Goal: Information Seeking & Learning: Learn about a topic

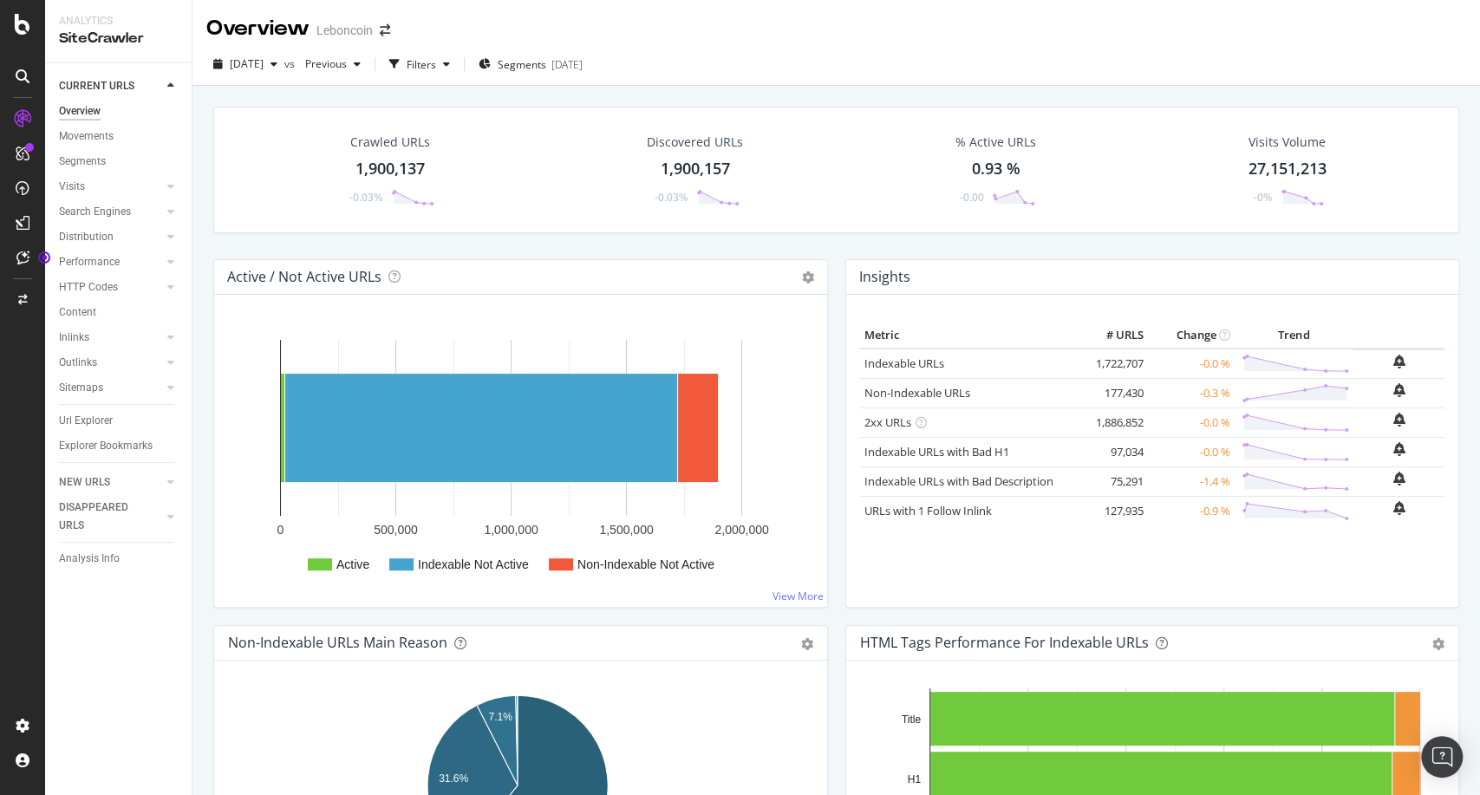
scroll to position [1041, 0]
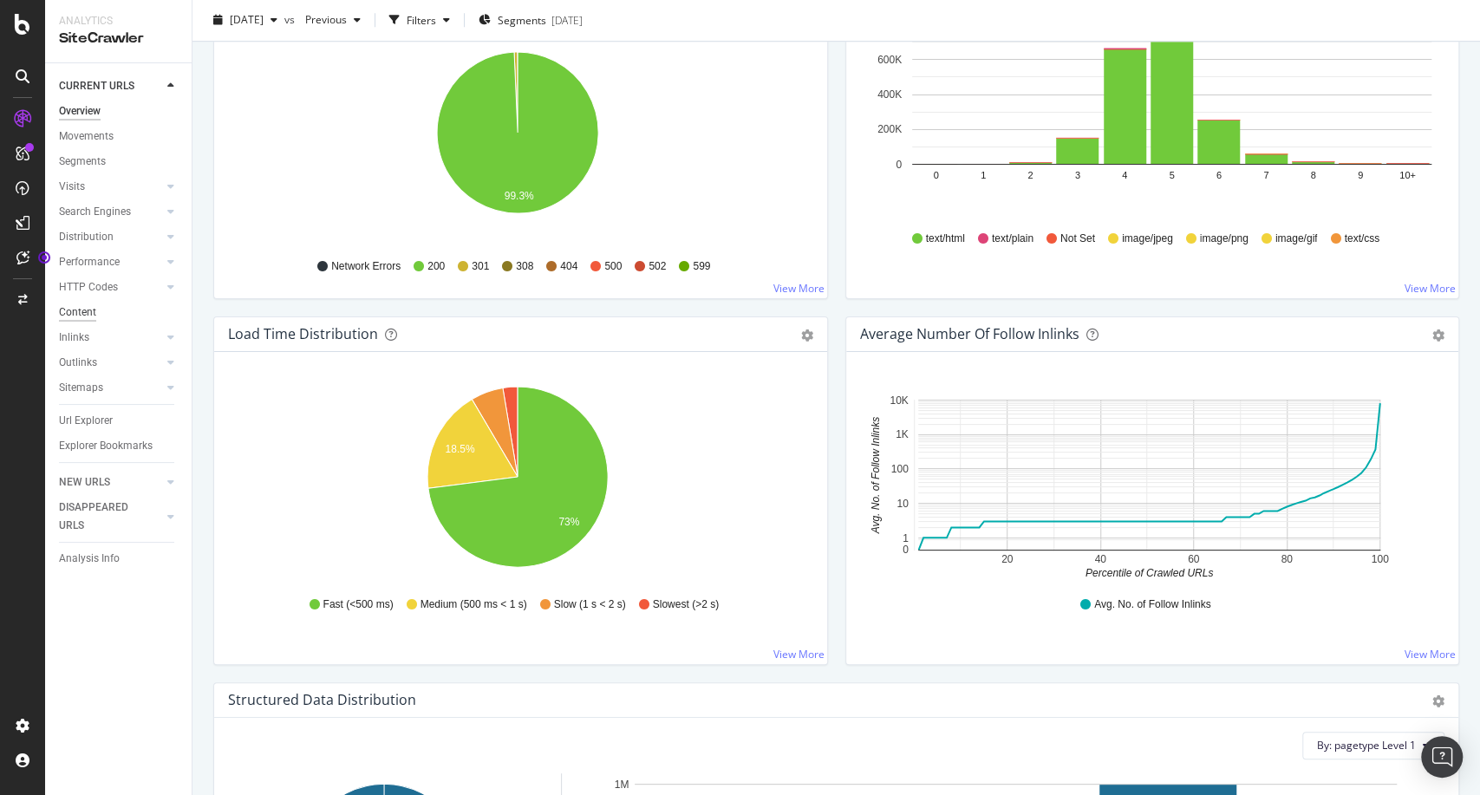
click at [90, 310] on div "Content" at bounding box center [77, 313] width 37 height 18
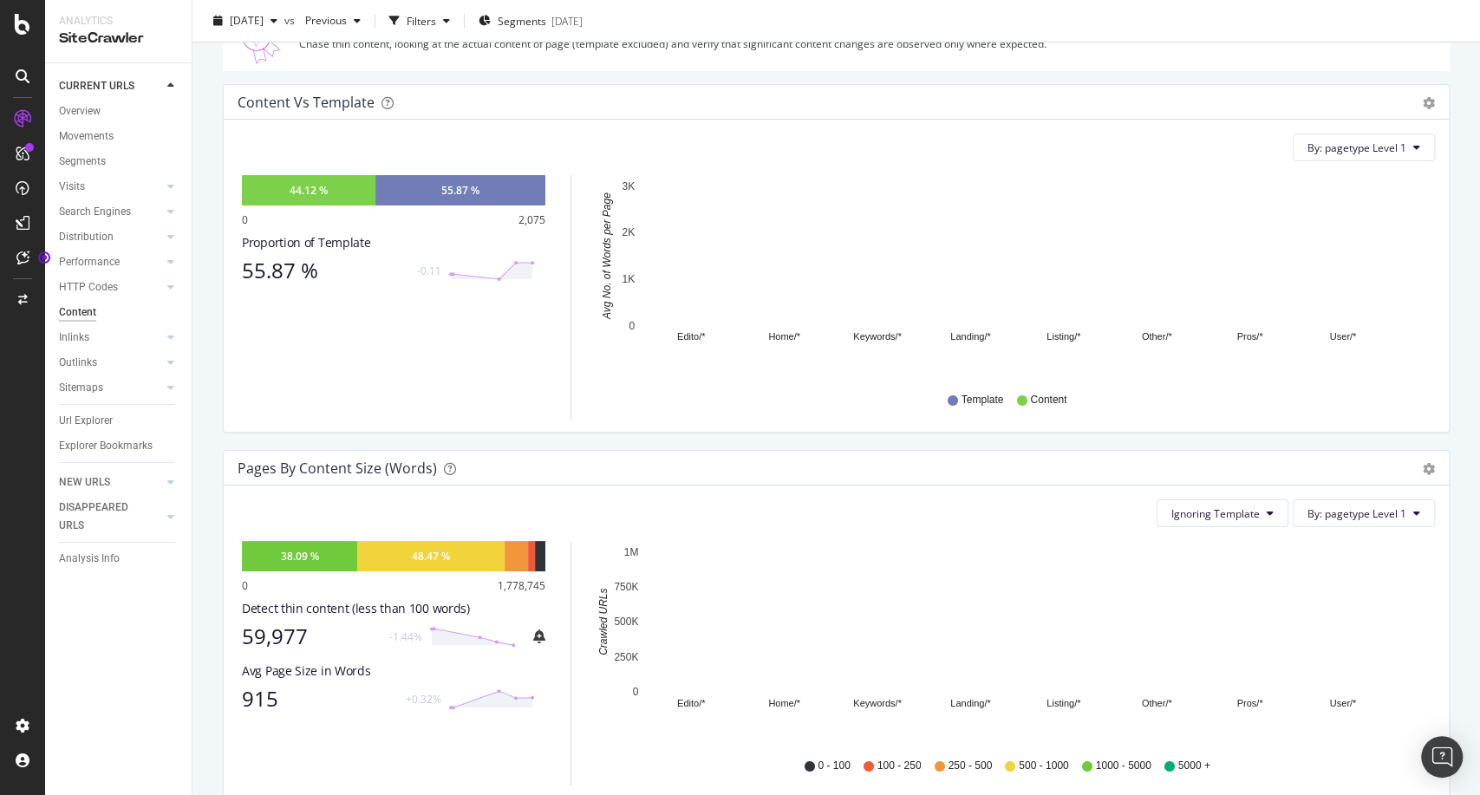
scroll to position [278, 0]
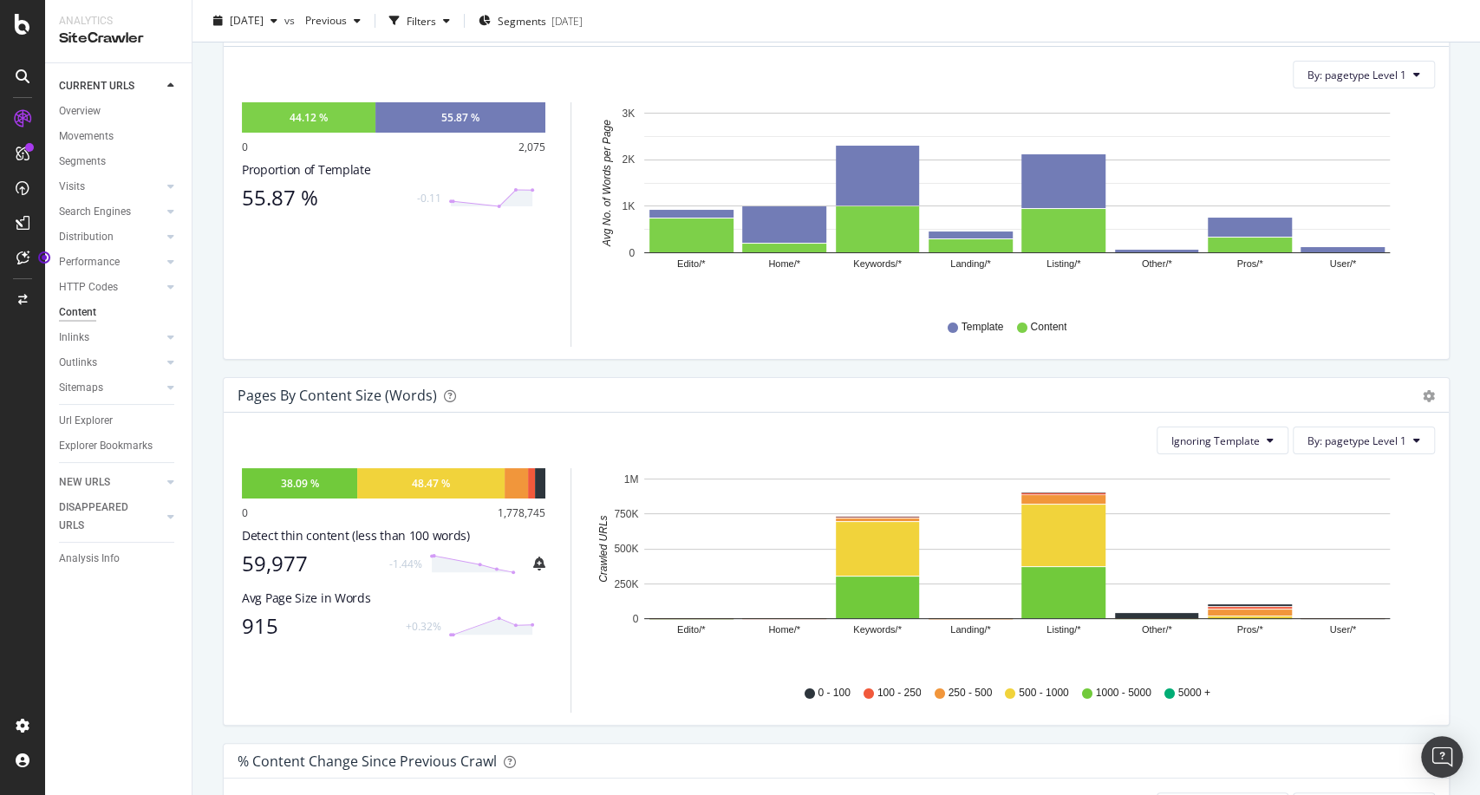
click at [930, 368] on div "Content vs Template Pie Chart (by Percentage) Table Export as CSV Add to Custom…" at bounding box center [836, 194] width 1253 height 366
click at [634, 374] on div "Content vs Template Pie Chart (by Percentage) Table Export as CSV Add to Custom…" at bounding box center [836, 194] width 1253 height 366
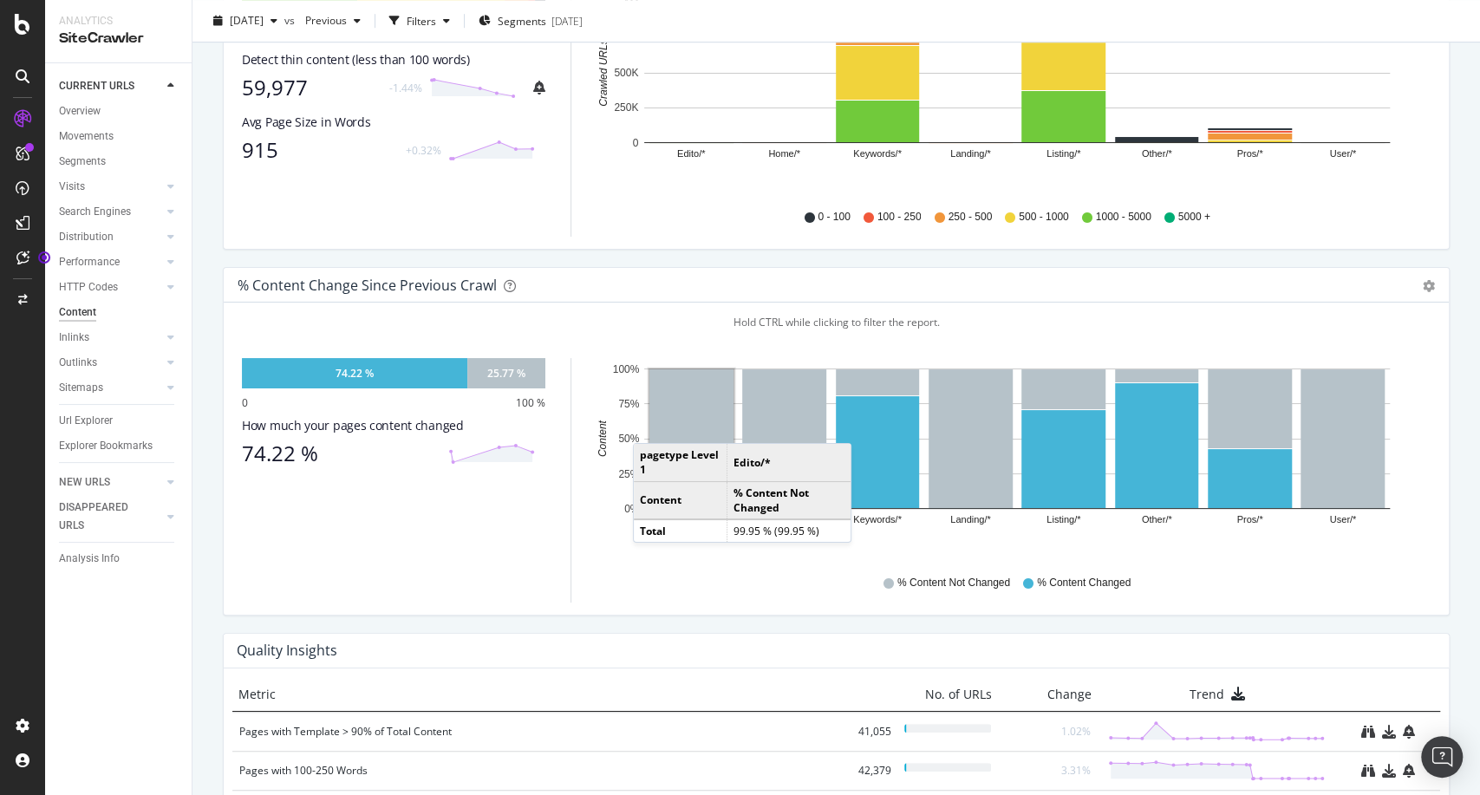
scroll to position [755, 0]
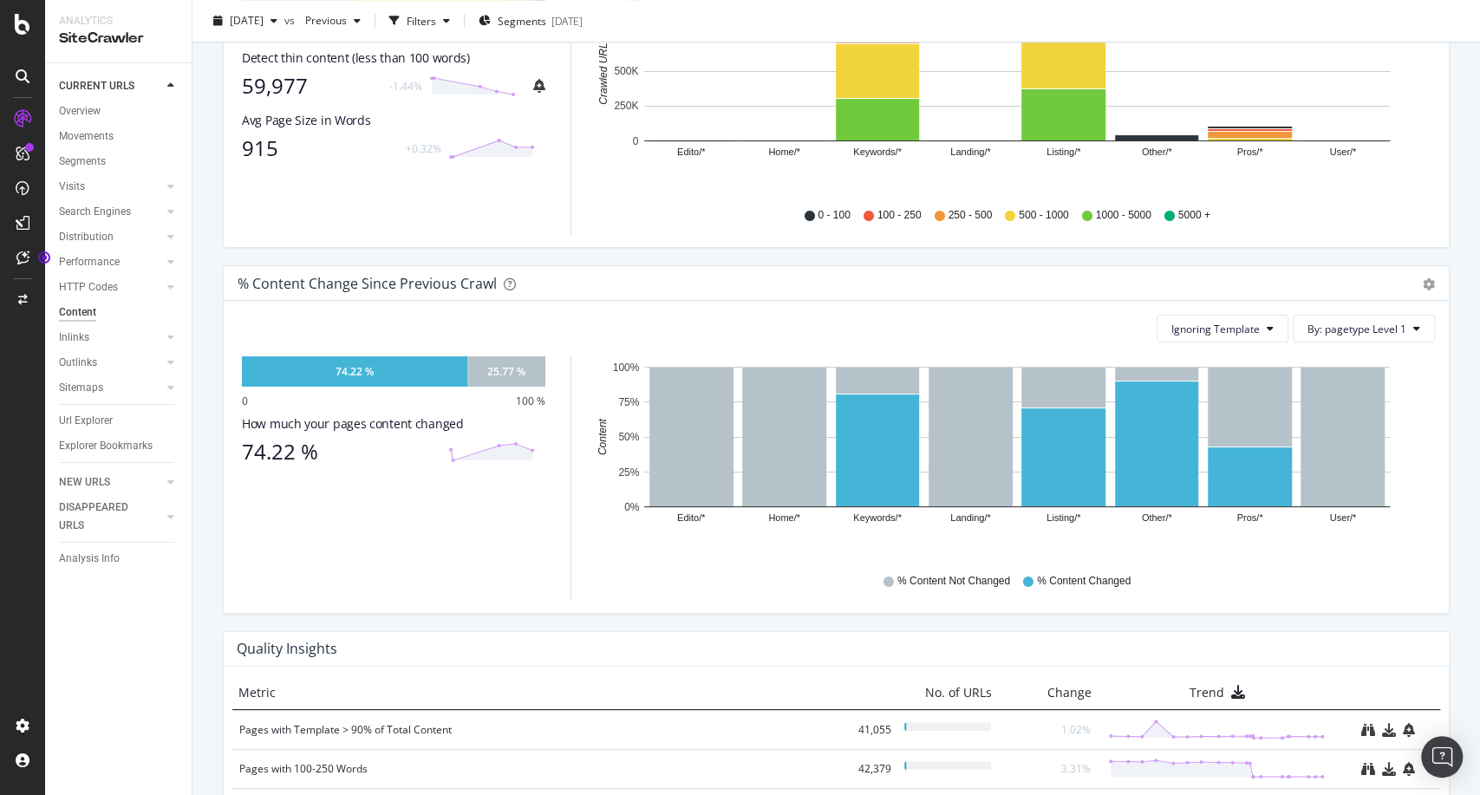
click at [610, 253] on div "Pages by Content Size (Words) Pie Chart (by Percentage) Table Export as CSV Add…" at bounding box center [836, 82] width 1253 height 366
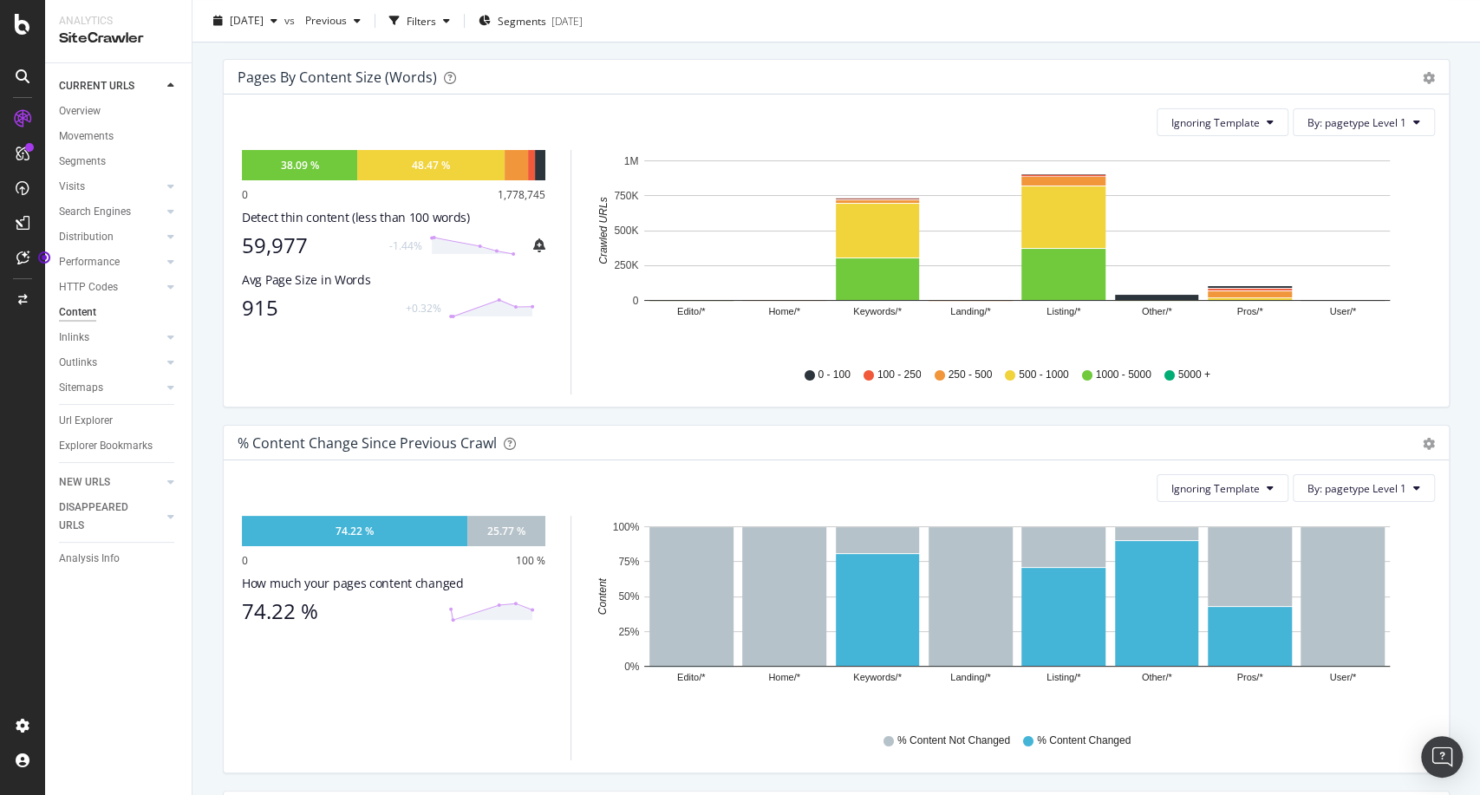
scroll to position [964, 0]
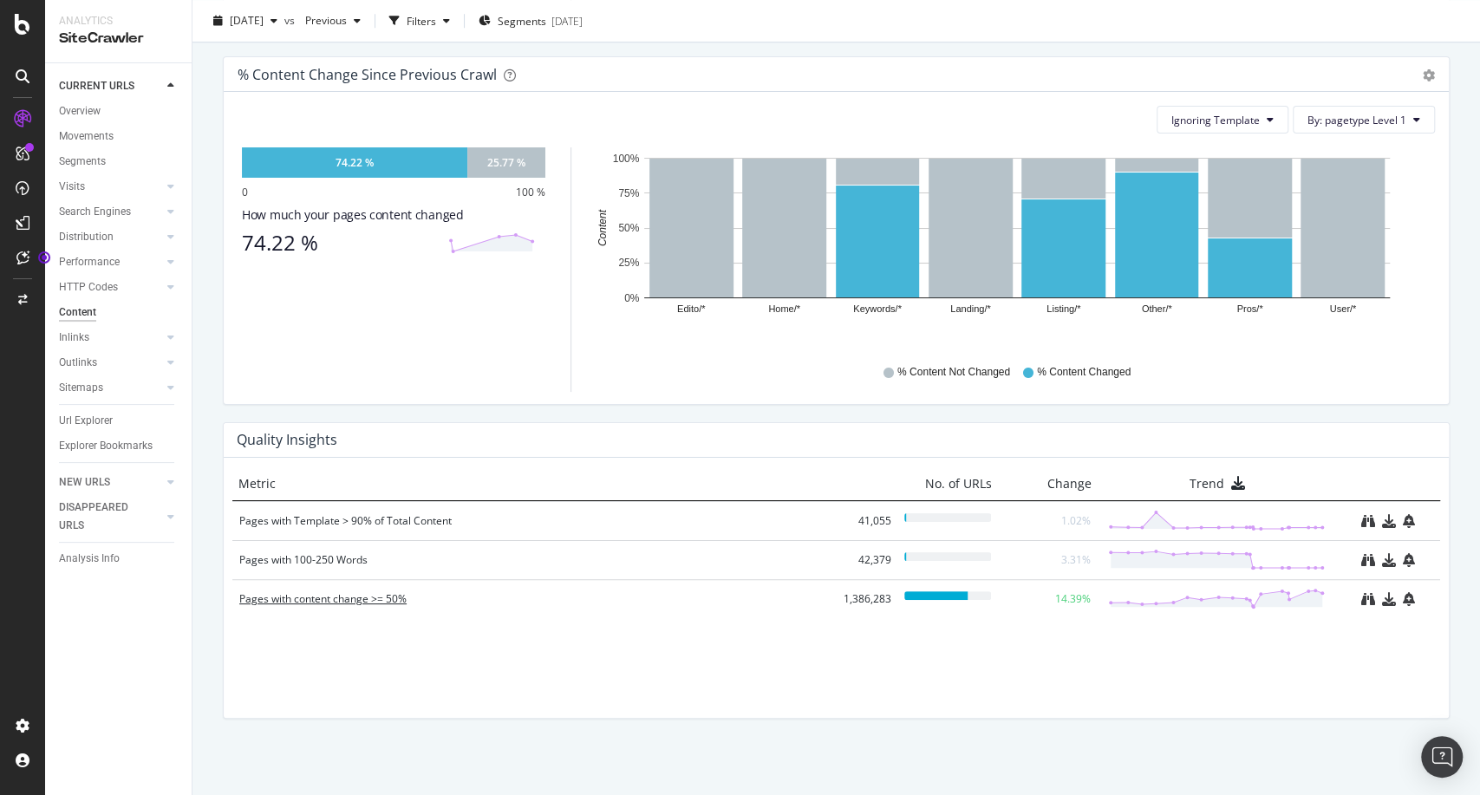
click at [324, 596] on div "Pages with content change >= 50%" at bounding box center [535, 599] width 592 height 17
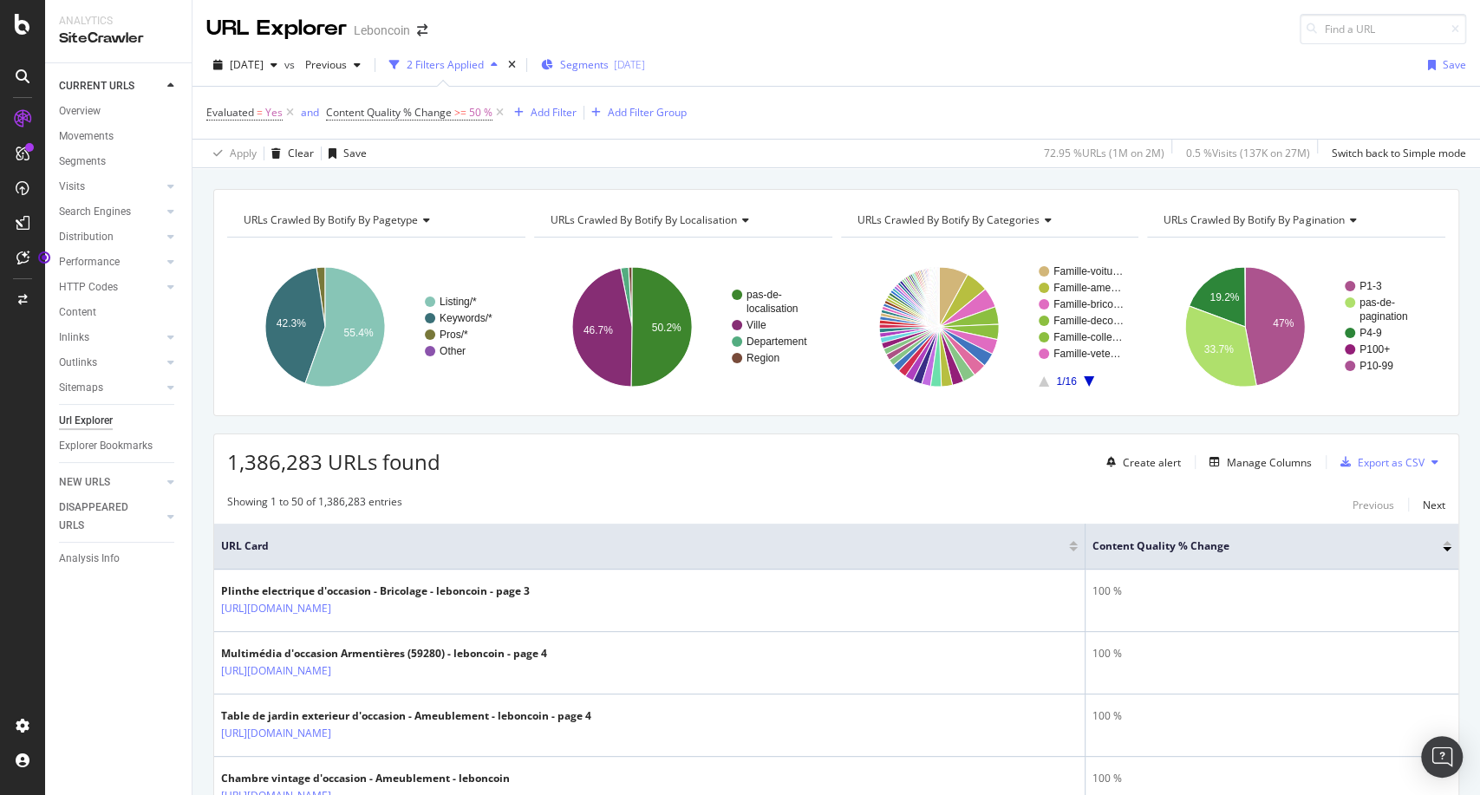
click at [645, 64] on div "[DATE]" at bounding box center [629, 64] width 31 height 15
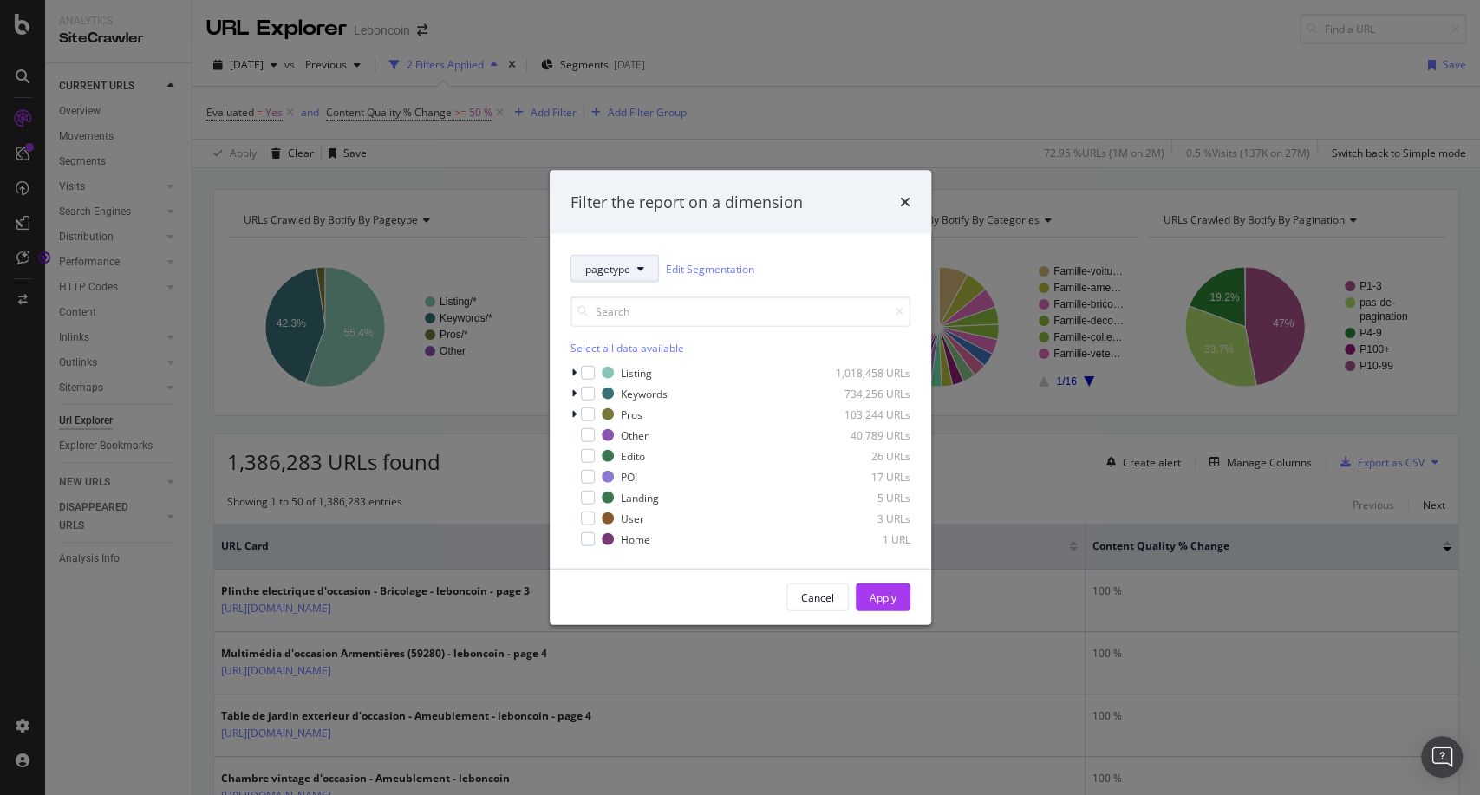
click at [602, 267] on span "pagetype" at bounding box center [607, 268] width 45 height 15
click at [820, 255] on div "pagetype Edit Segmentation" at bounding box center [741, 269] width 340 height 28
click at [572, 374] on icon "modal" at bounding box center [574, 373] width 5 height 10
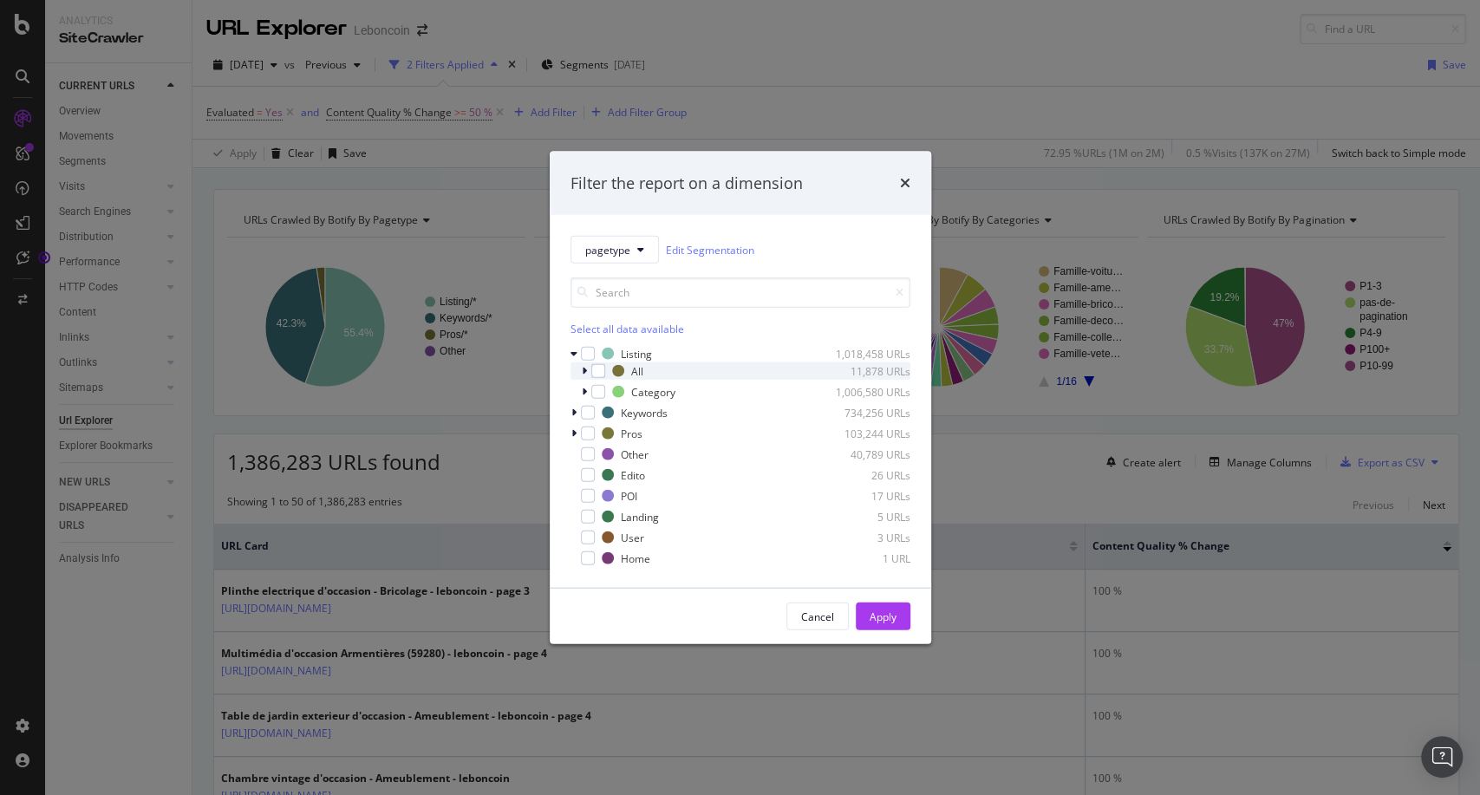
click at [585, 371] on icon "modal" at bounding box center [584, 371] width 5 height 10
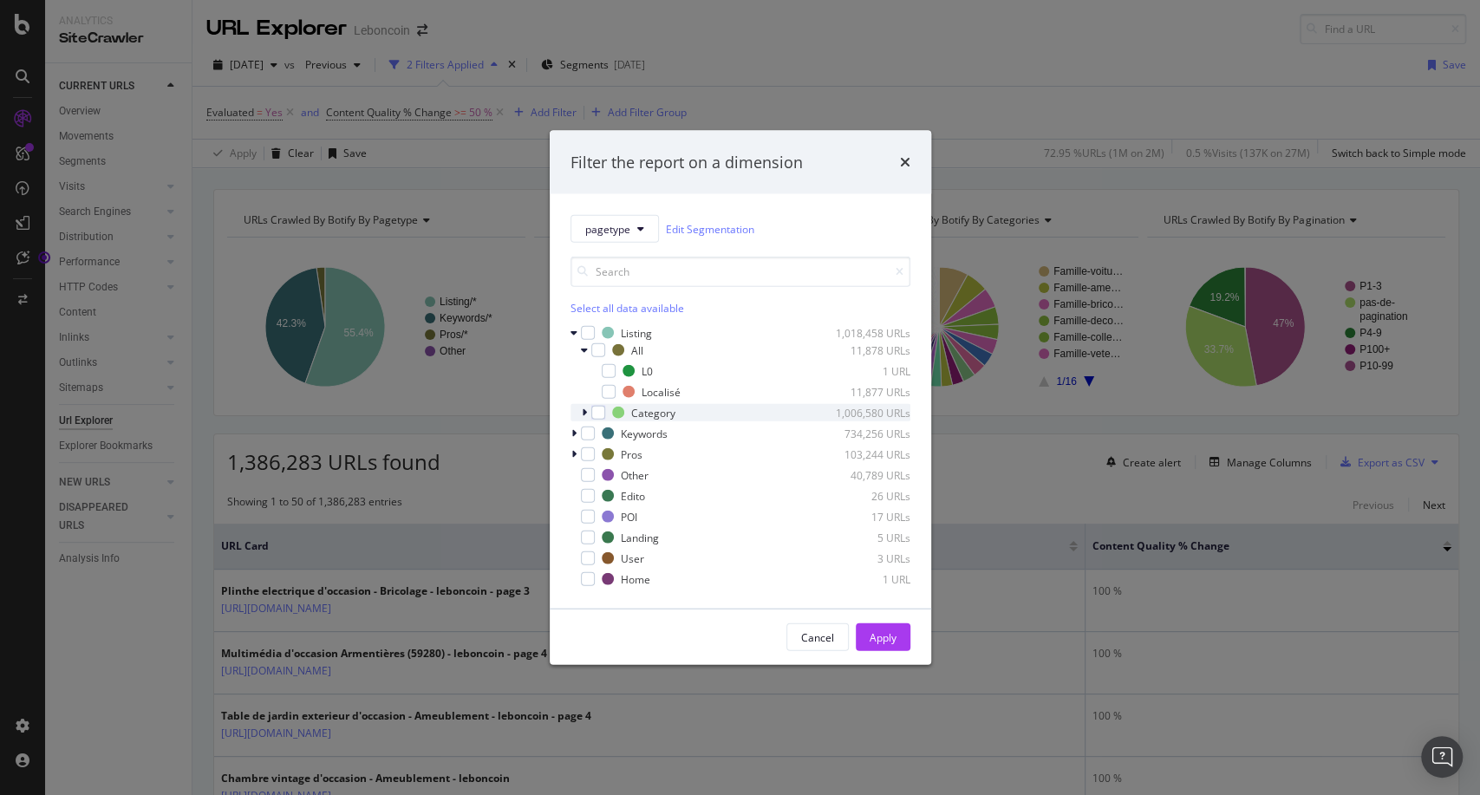
click at [582, 412] on icon "modal" at bounding box center [584, 413] width 5 height 10
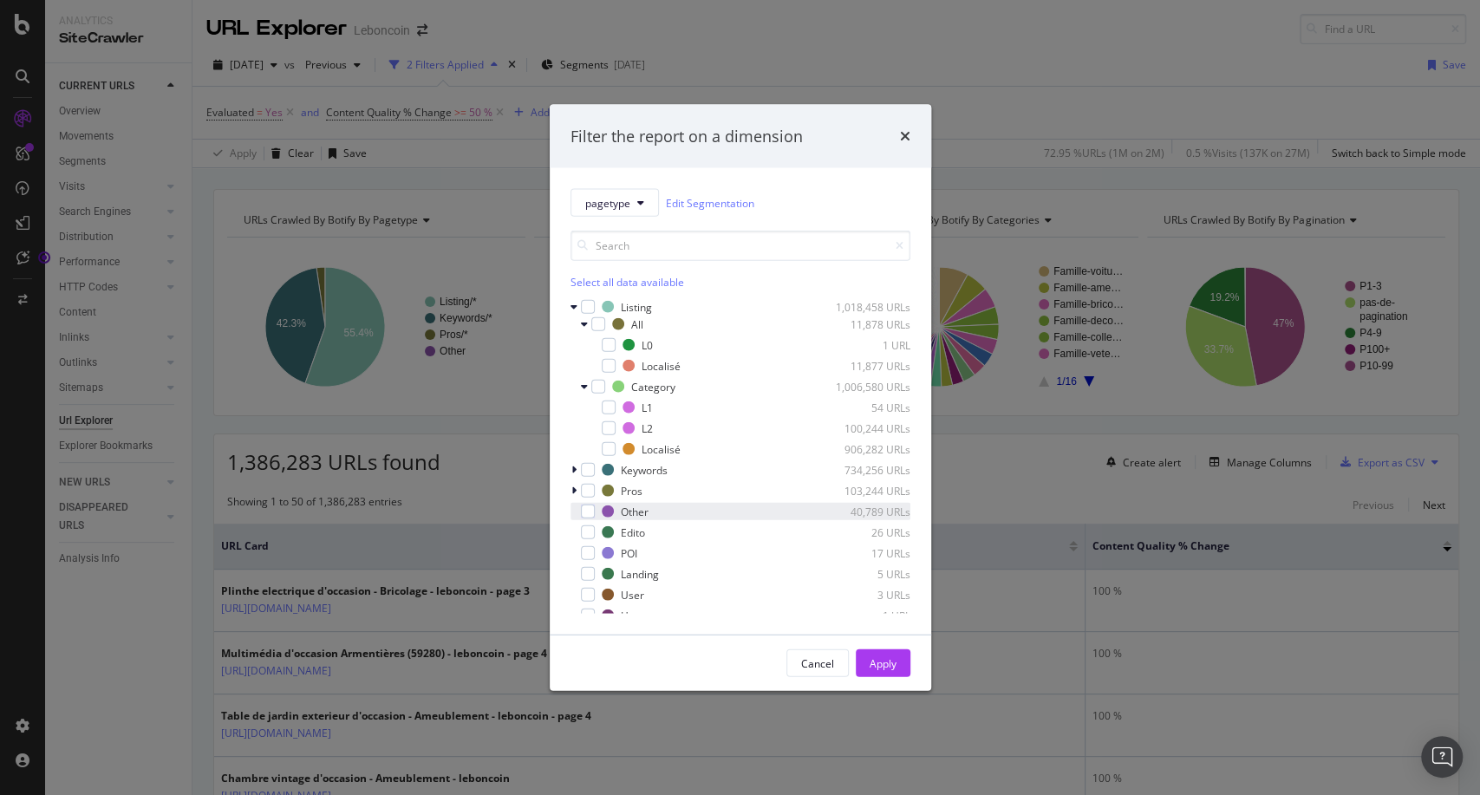
scroll to position [10, 0]
click at [829, 663] on div "Cancel" at bounding box center [817, 663] width 33 height 15
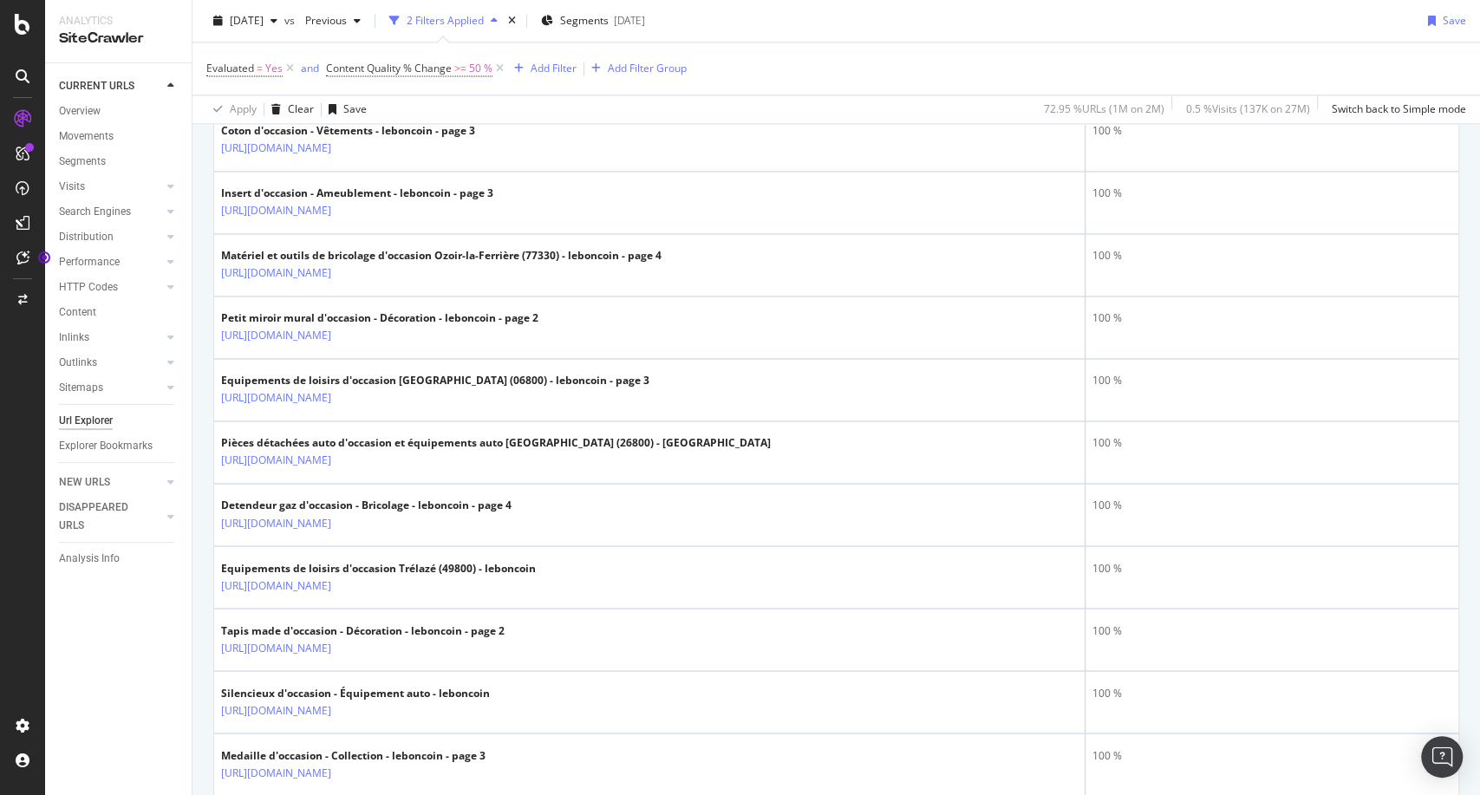
scroll to position [1707, 0]
